Goal: Task Accomplishment & Management: Manage account settings

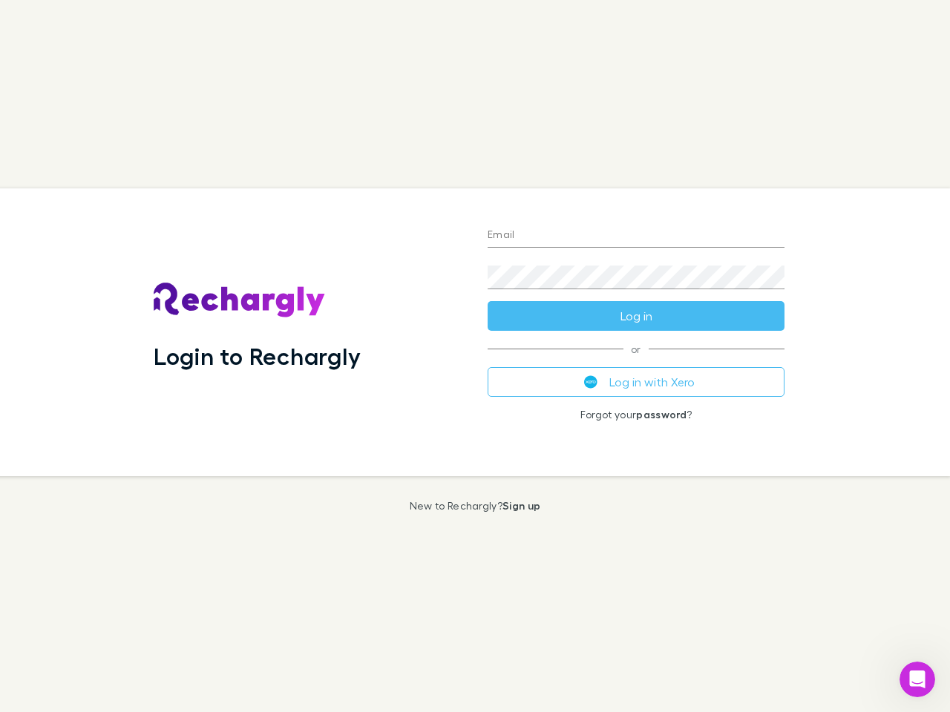
click at [475, 356] on div "Login to Rechargly" at bounding box center [309, 333] width 334 height 288
click at [636, 236] on input "Email" at bounding box center [636, 236] width 297 height 24
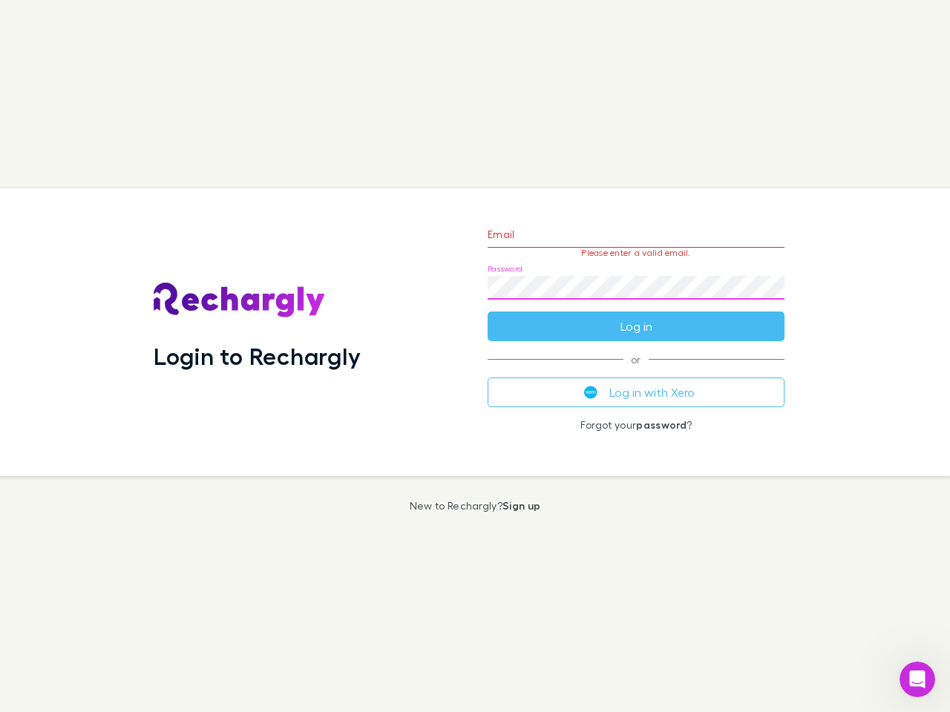
click at [636, 316] on form "Email Please enter a valid email. Password Log in" at bounding box center [636, 276] width 297 height 129
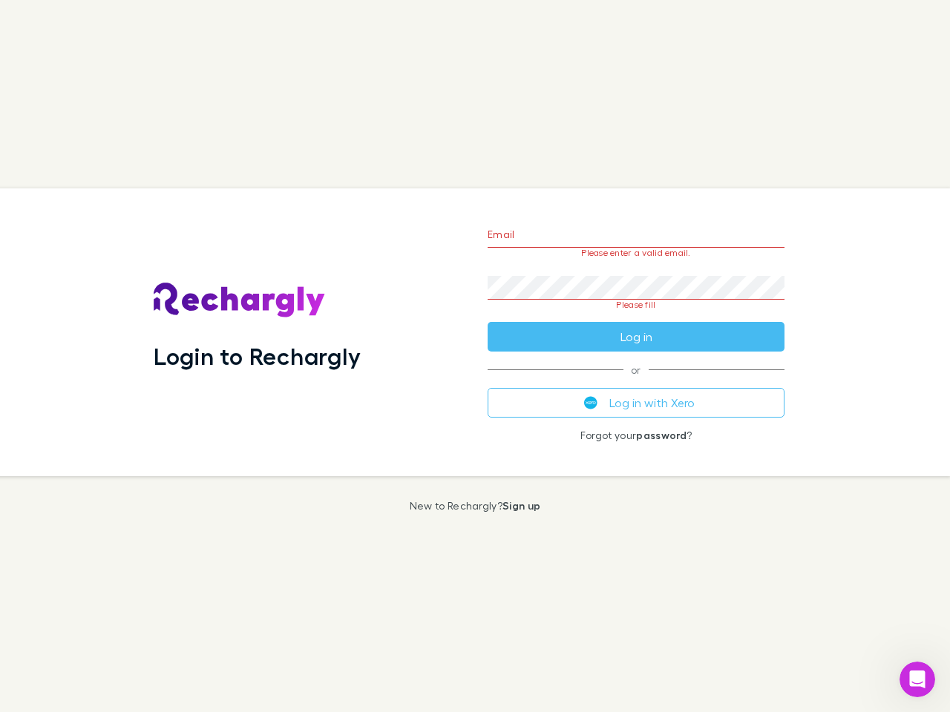
click at [636, 382] on div "Email Please enter a valid email. Password Please fill Log in or Log in with Xe…" at bounding box center [636, 333] width 321 height 288
click at [917, 680] on icon "Open Intercom Messenger" at bounding box center [917, 680] width 24 height 24
